Goal: Information Seeking & Learning: Learn about a topic

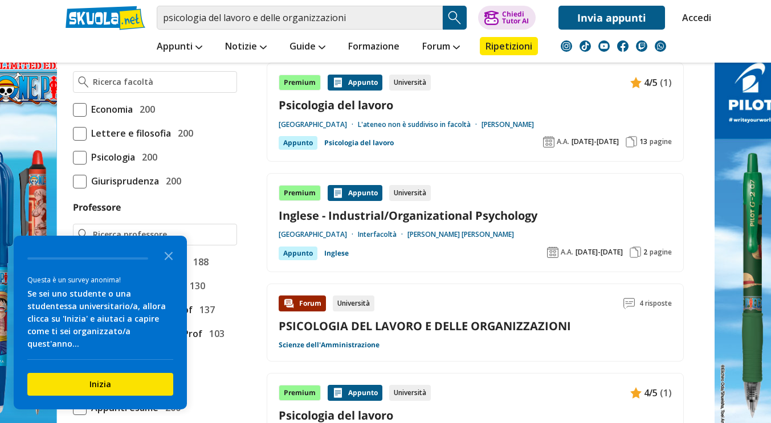
scroll to position [820, 0]
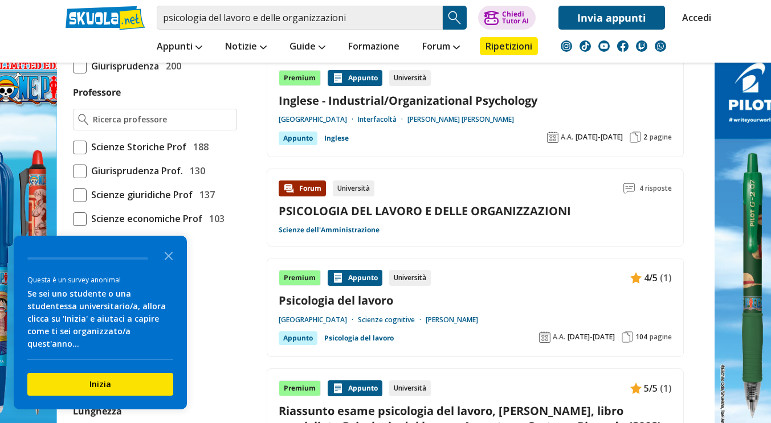
click at [444, 219] on link "PSICOLOGIA DEL LAVORO E DELLE ORGANIZZAZIONI" at bounding box center [425, 210] width 292 height 15
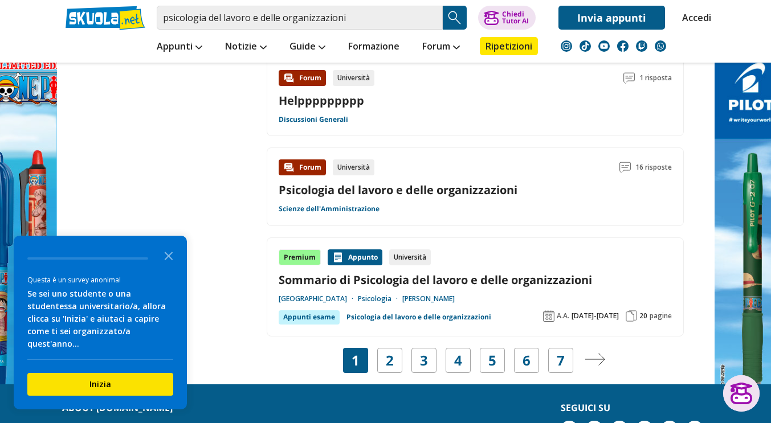
scroll to position [2028, 0]
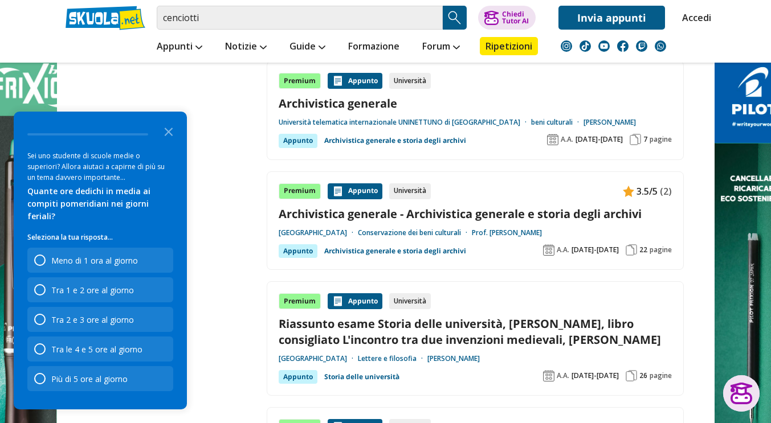
scroll to position [1577, 0]
